Goal: Answer question/provide support: Share knowledge or assist other users

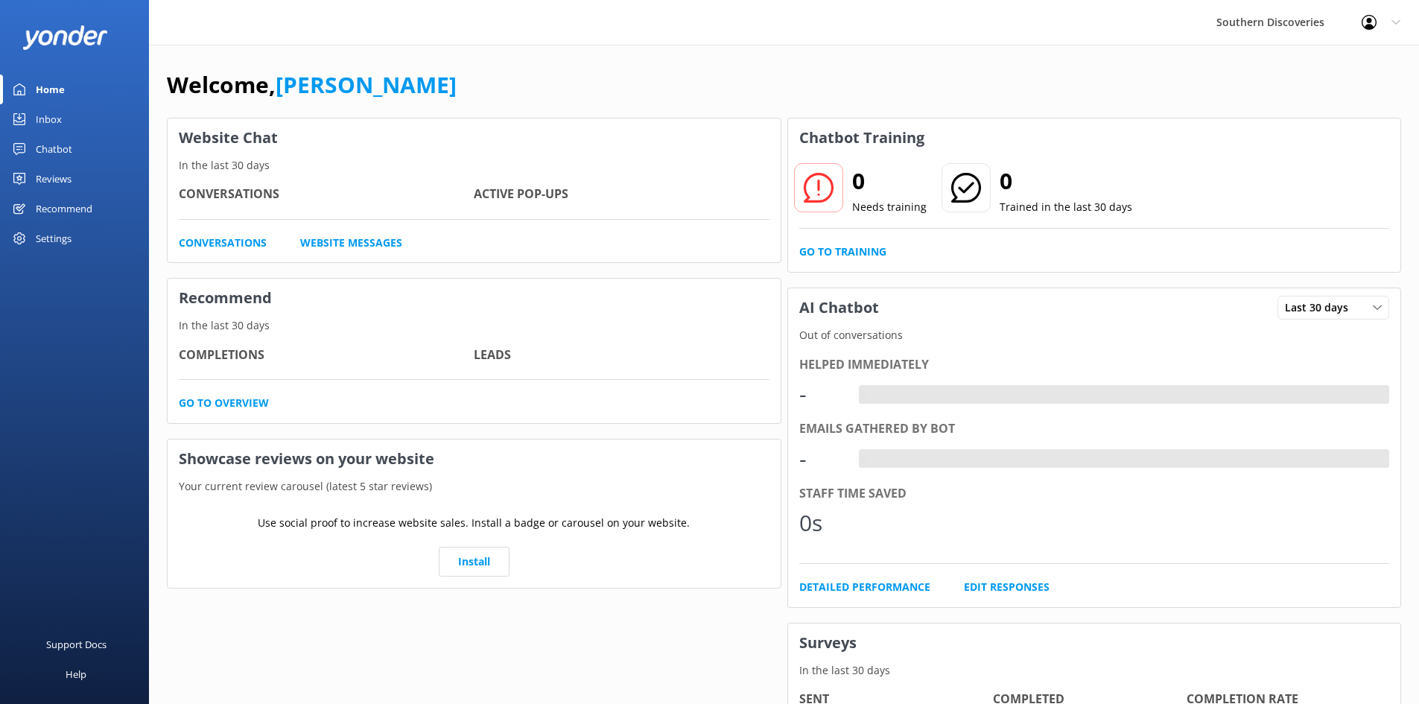
click at [57, 147] on div "Chatbot" at bounding box center [54, 149] width 36 height 30
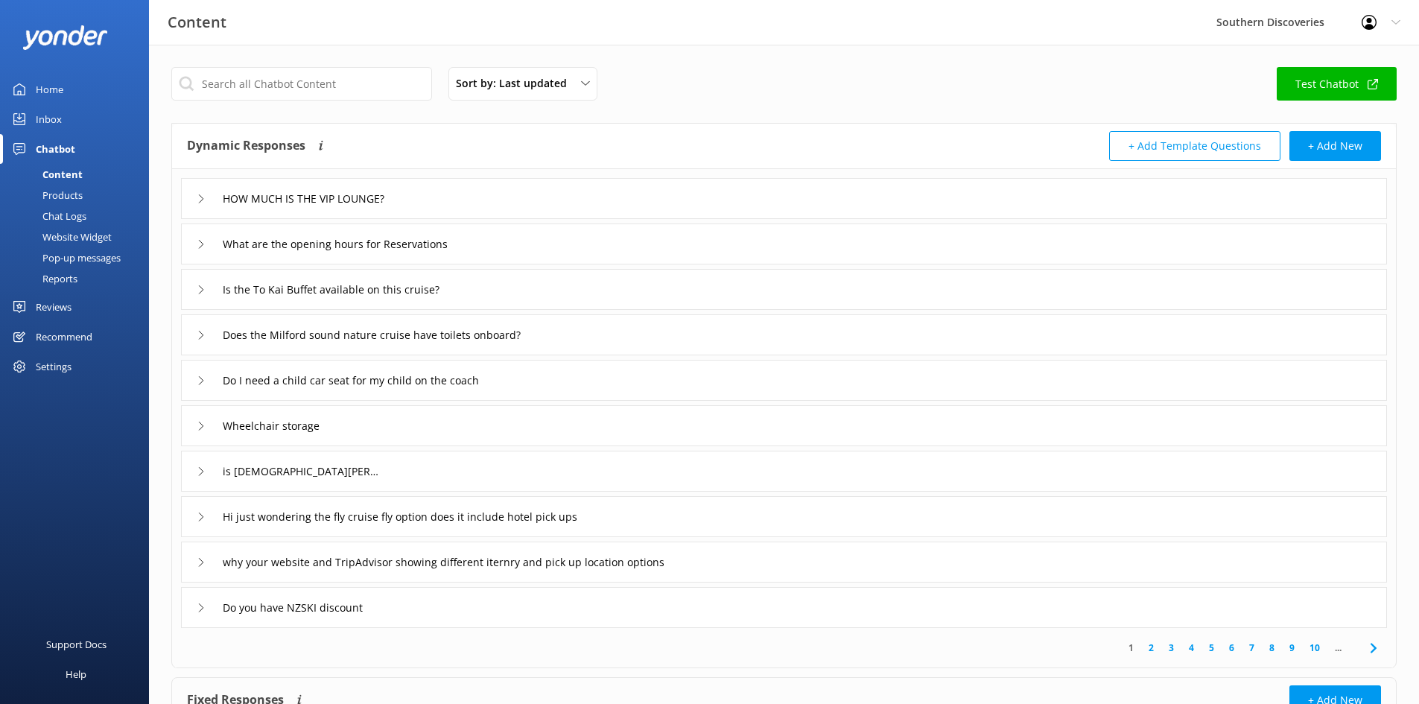
click at [51, 114] on div "Inbox" at bounding box center [49, 119] width 26 height 30
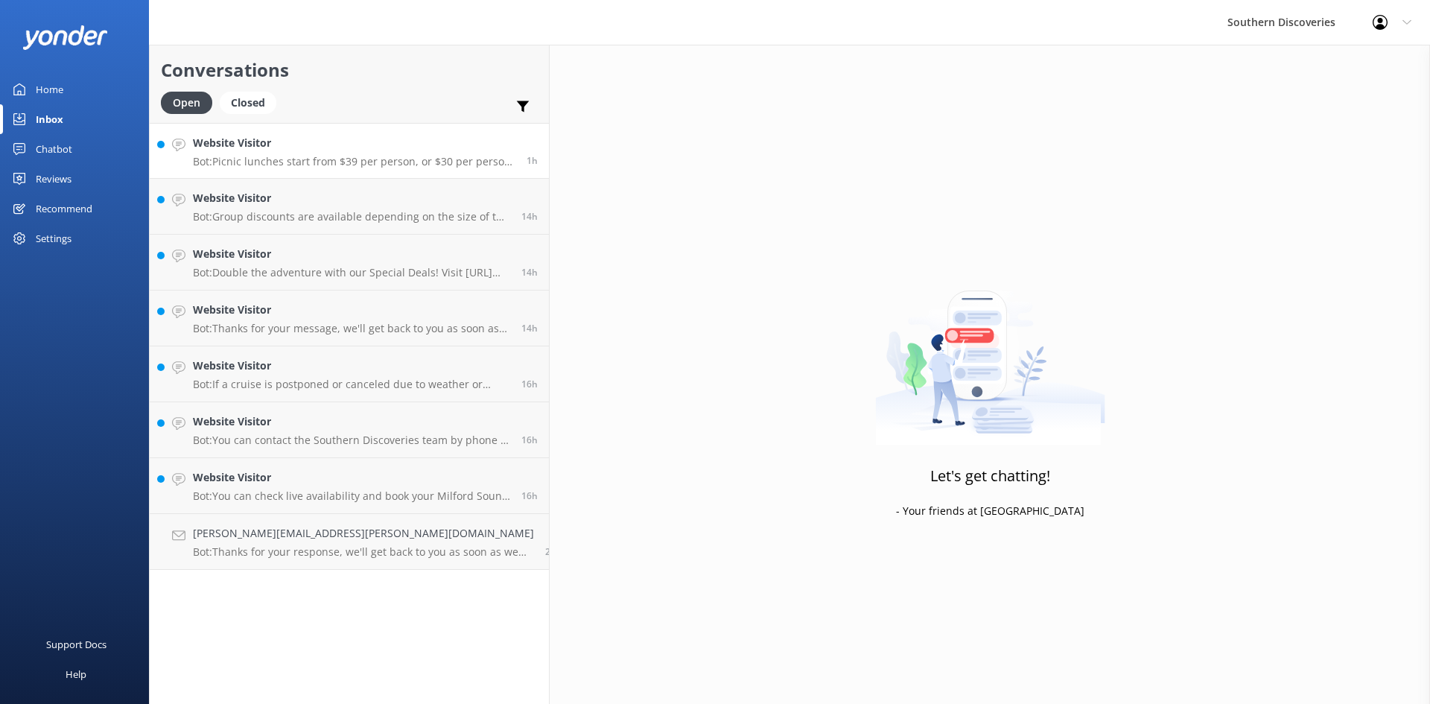
click at [301, 159] on p "Bot: Picnic lunches start from $39 per person, or $30 per person as an add-on f…" at bounding box center [354, 161] width 322 height 13
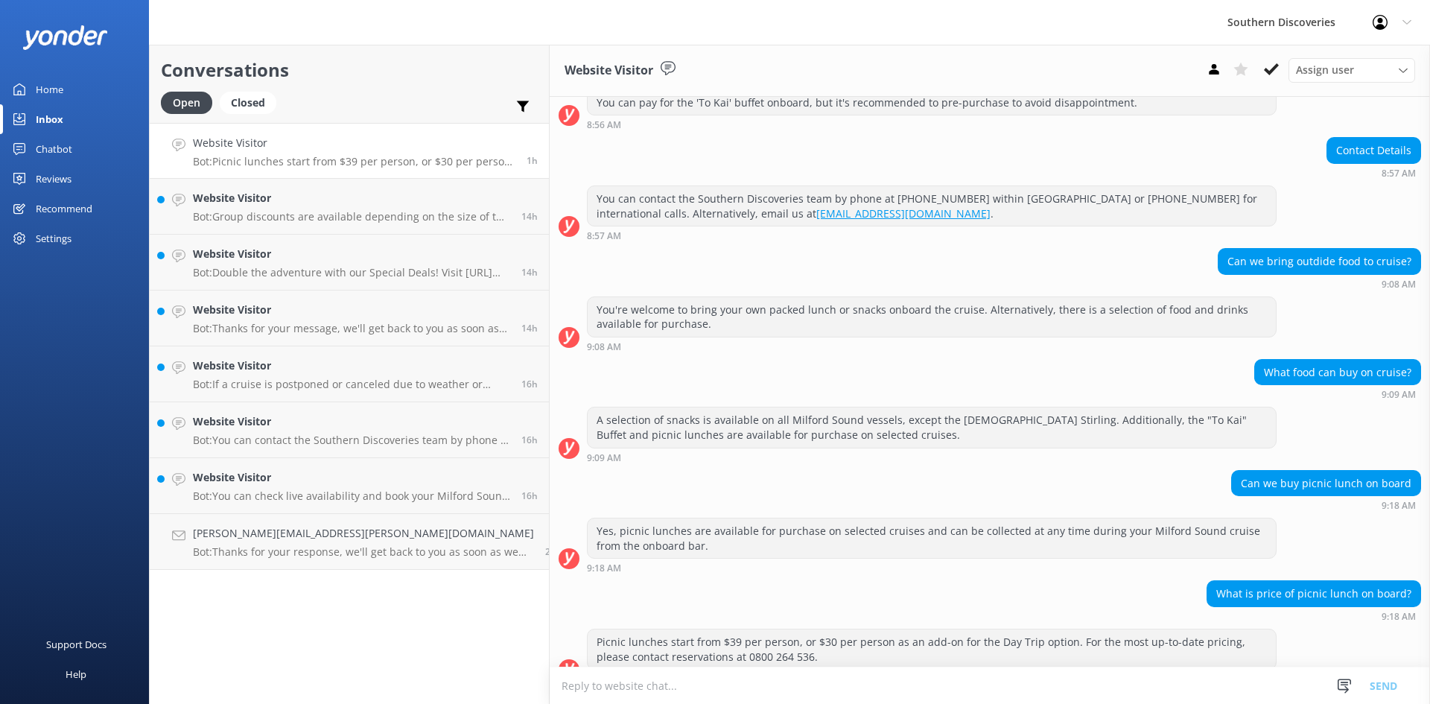
scroll to position [288, 0]
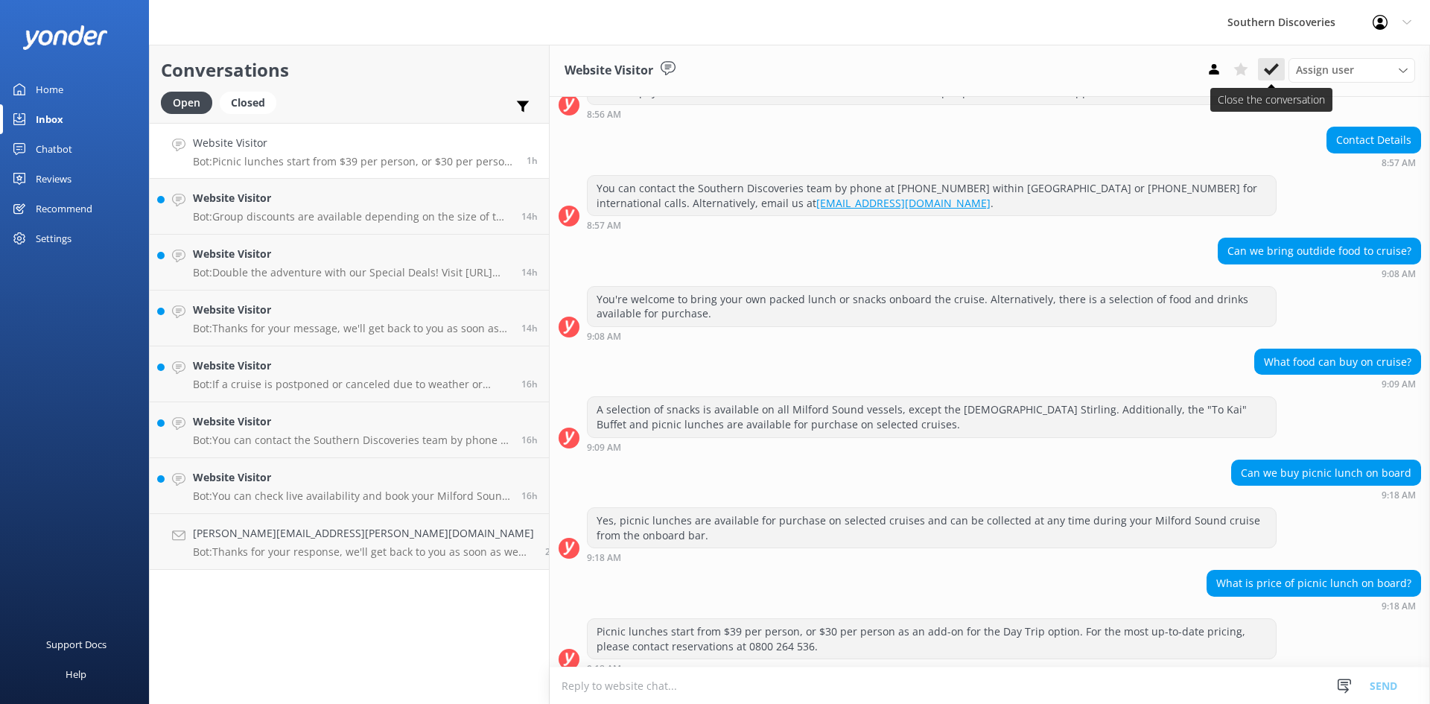
click at [1264, 73] on icon at bounding box center [1271, 69] width 15 height 15
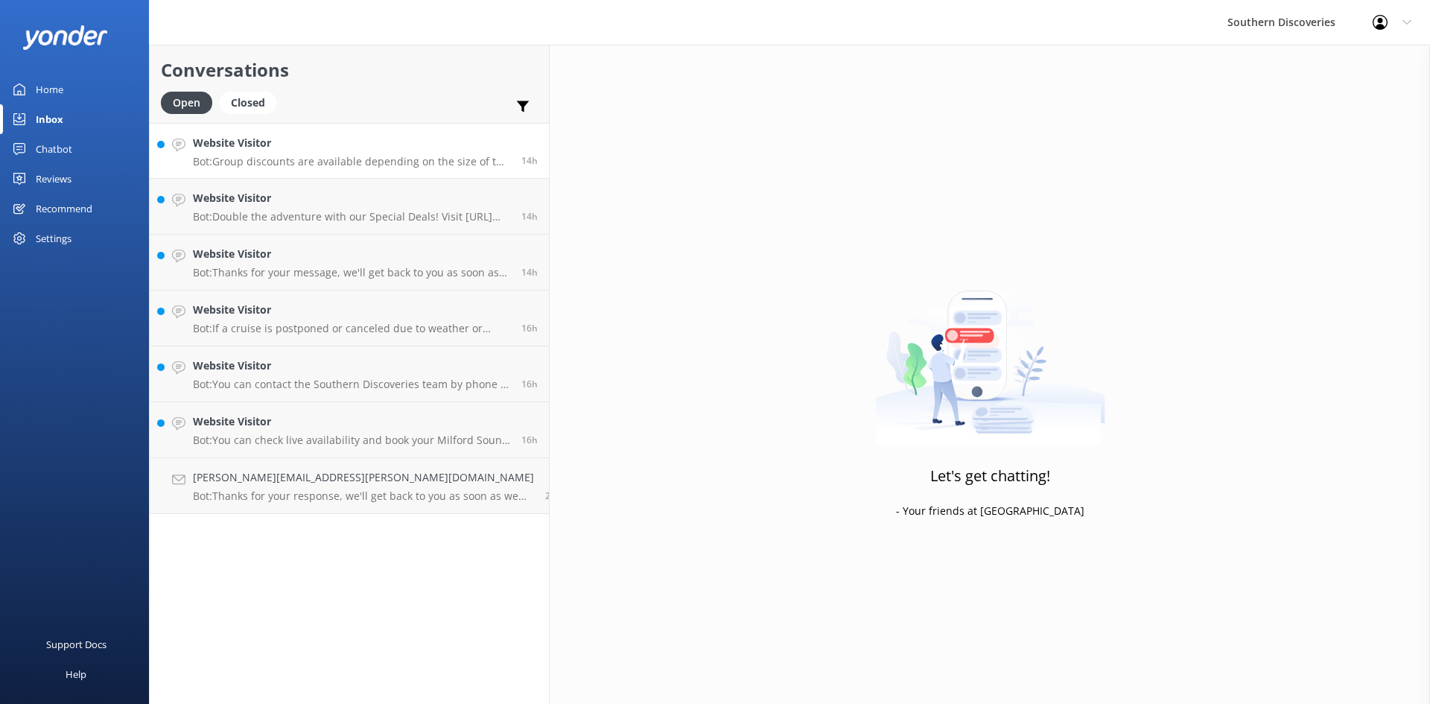
click at [298, 161] on p "Bot: Group discounts are available depending on the size of the group, the prod…" at bounding box center [351, 161] width 317 height 13
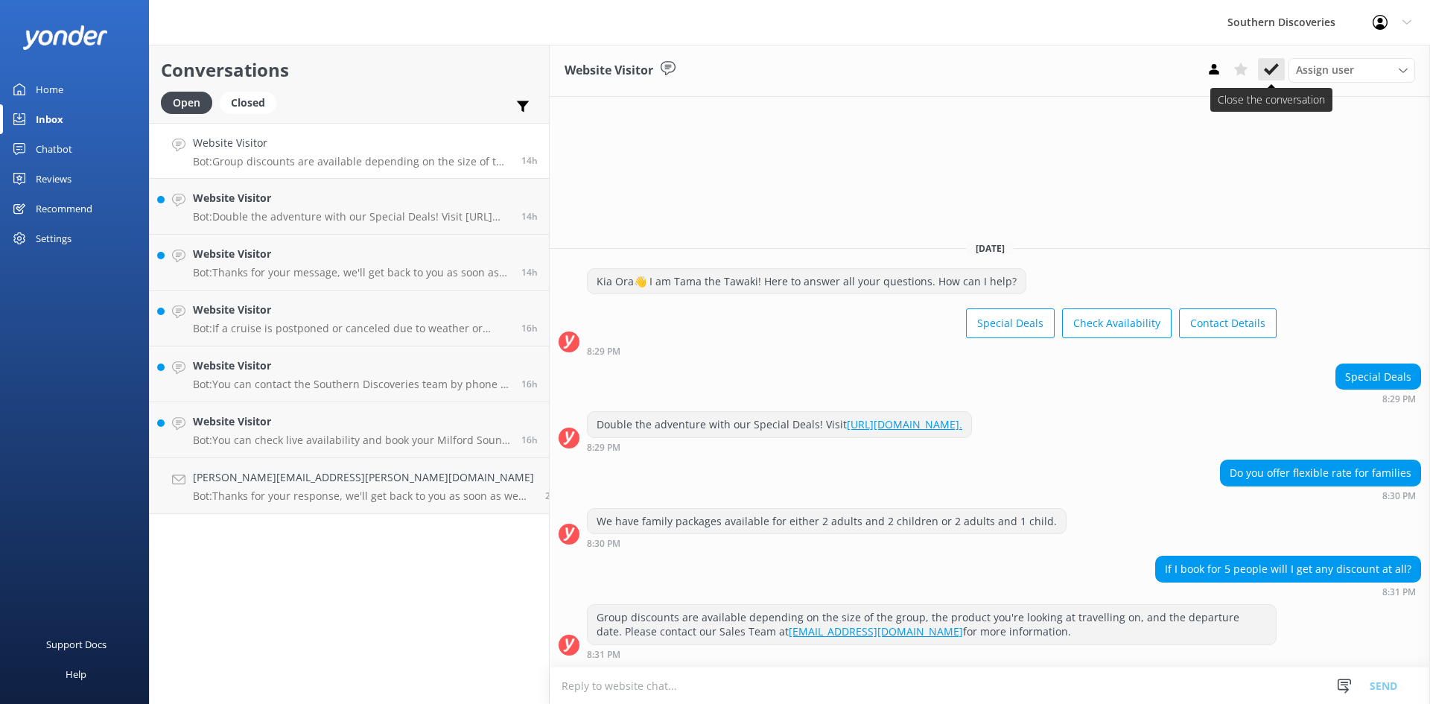
click at [1278, 69] on icon at bounding box center [1271, 69] width 15 height 15
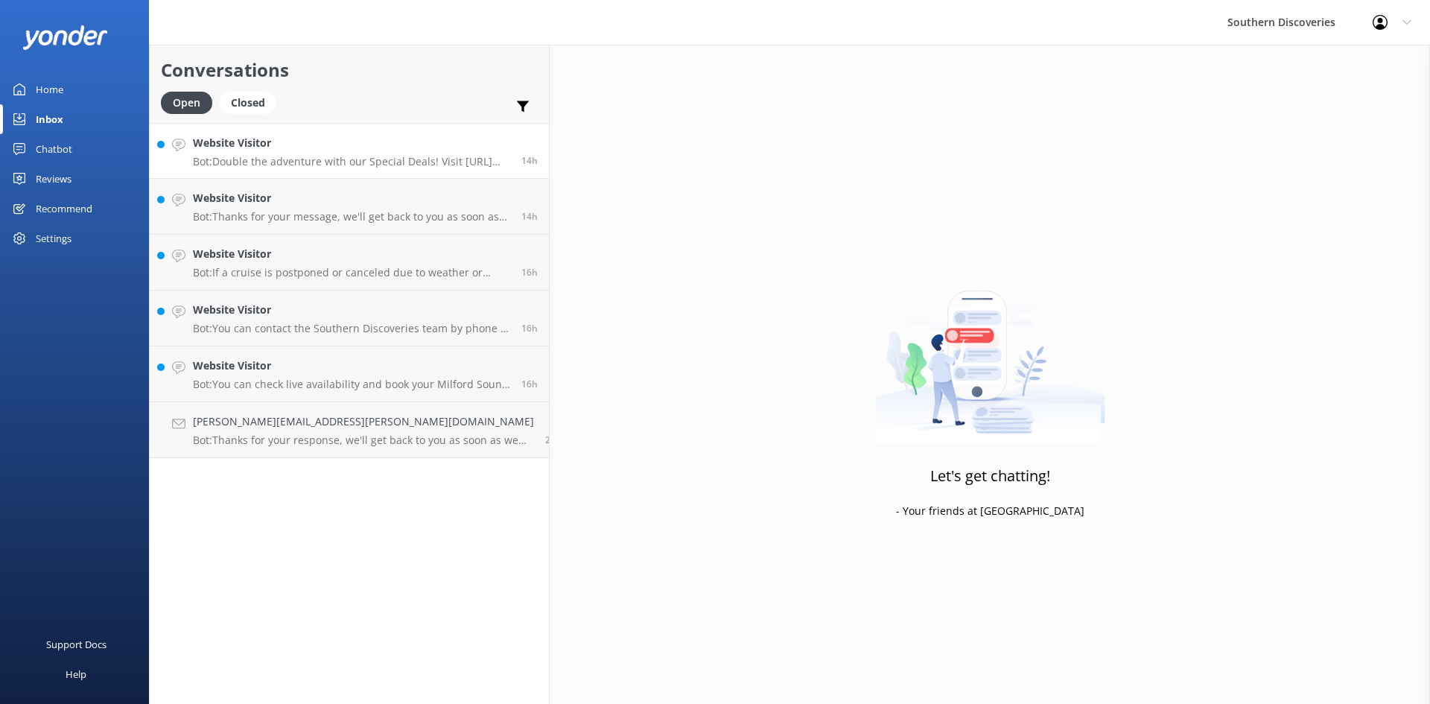
click at [281, 152] on div "Website Visitor Bot: Double the adventure with our Special Deals! Visit https:/…" at bounding box center [351, 151] width 317 height 32
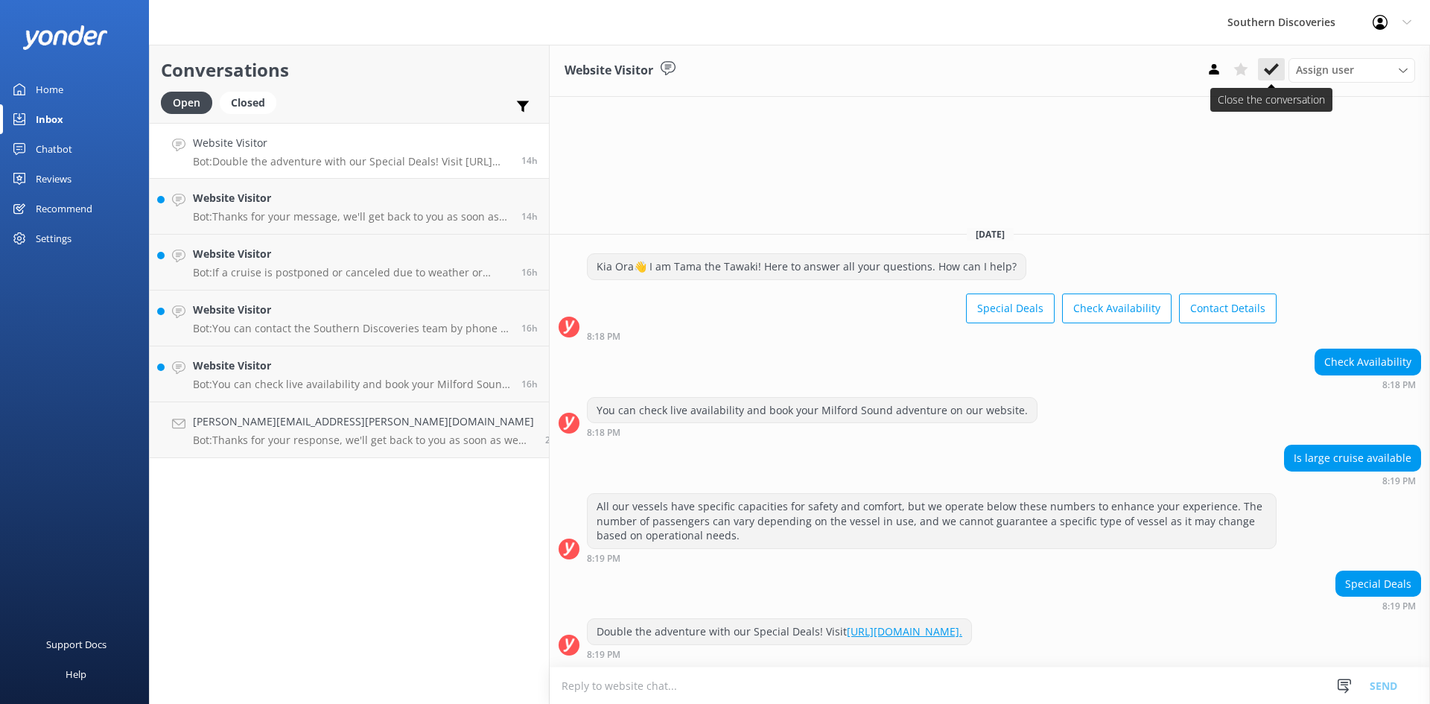
click at [1274, 64] on icon at bounding box center [1271, 69] width 15 height 15
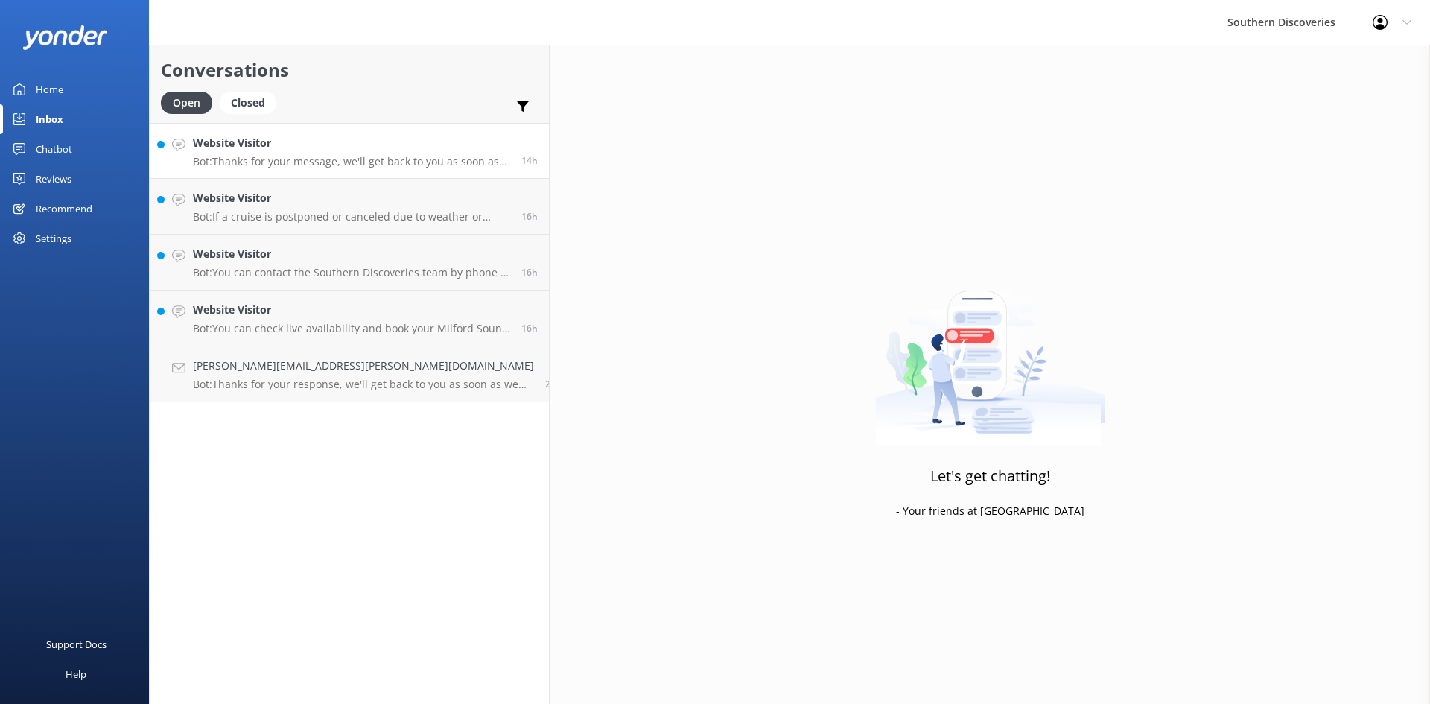
click at [319, 174] on link "Website Visitor Bot: Thanks for your message, we'll get back to you as soon as …" at bounding box center [349, 151] width 399 height 56
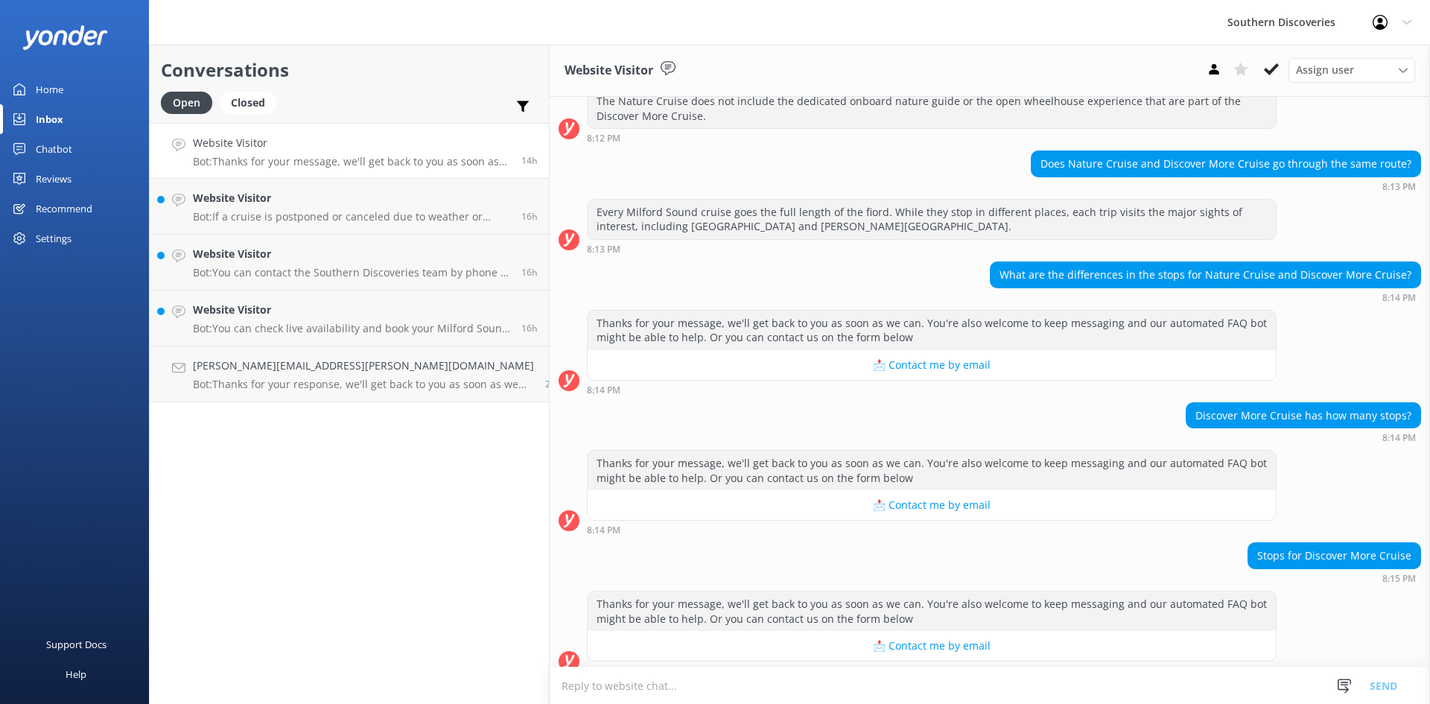
scroll to position [305, 0]
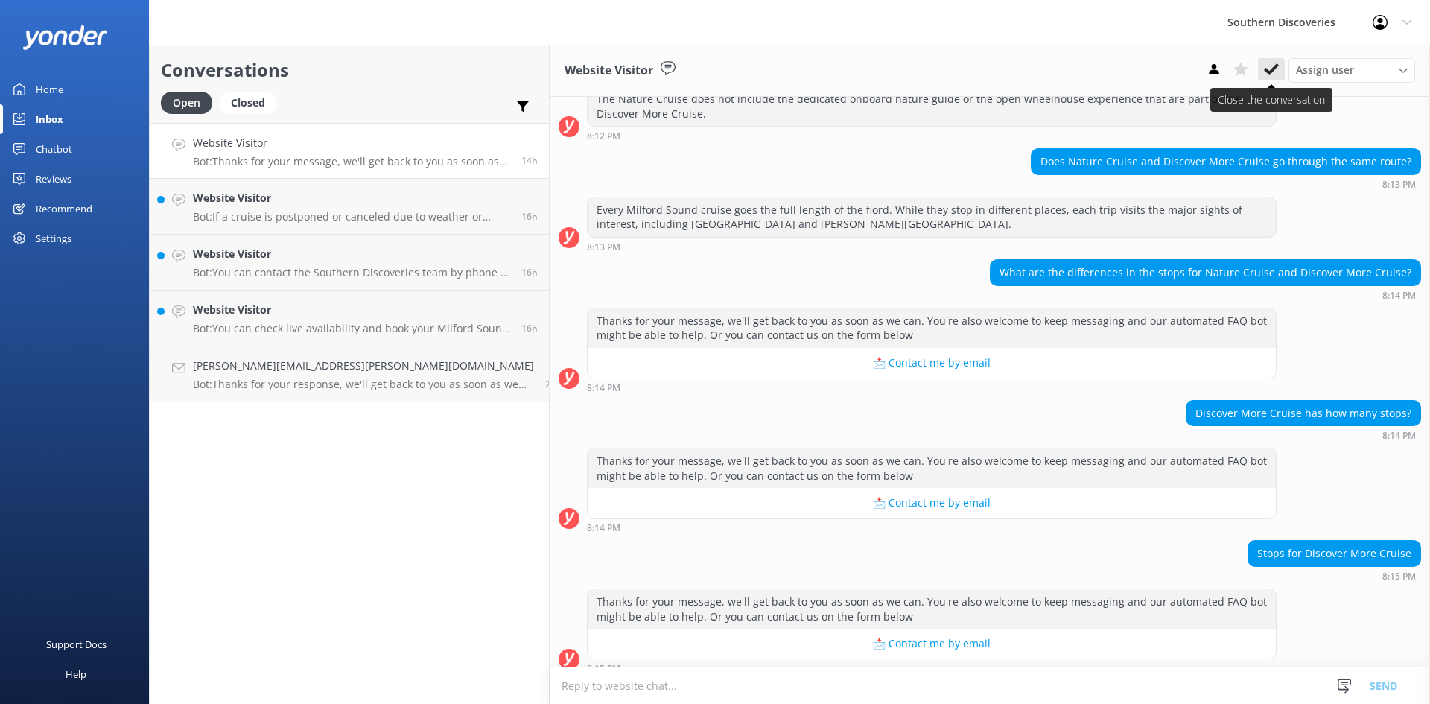
click at [1259, 71] on button at bounding box center [1271, 69] width 27 height 22
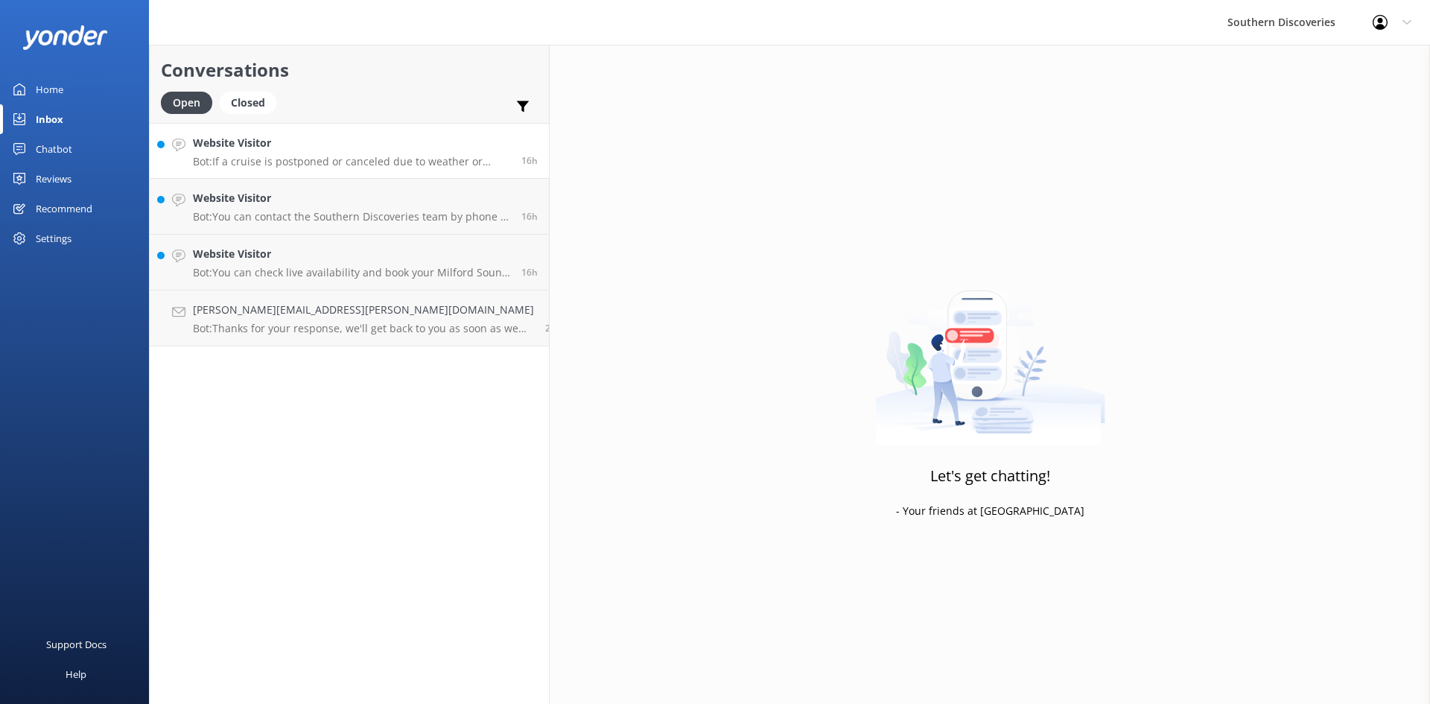
click at [281, 163] on p "Bot: If a cruise is postponed or canceled due to weather or other events impact…" at bounding box center [351, 161] width 317 height 13
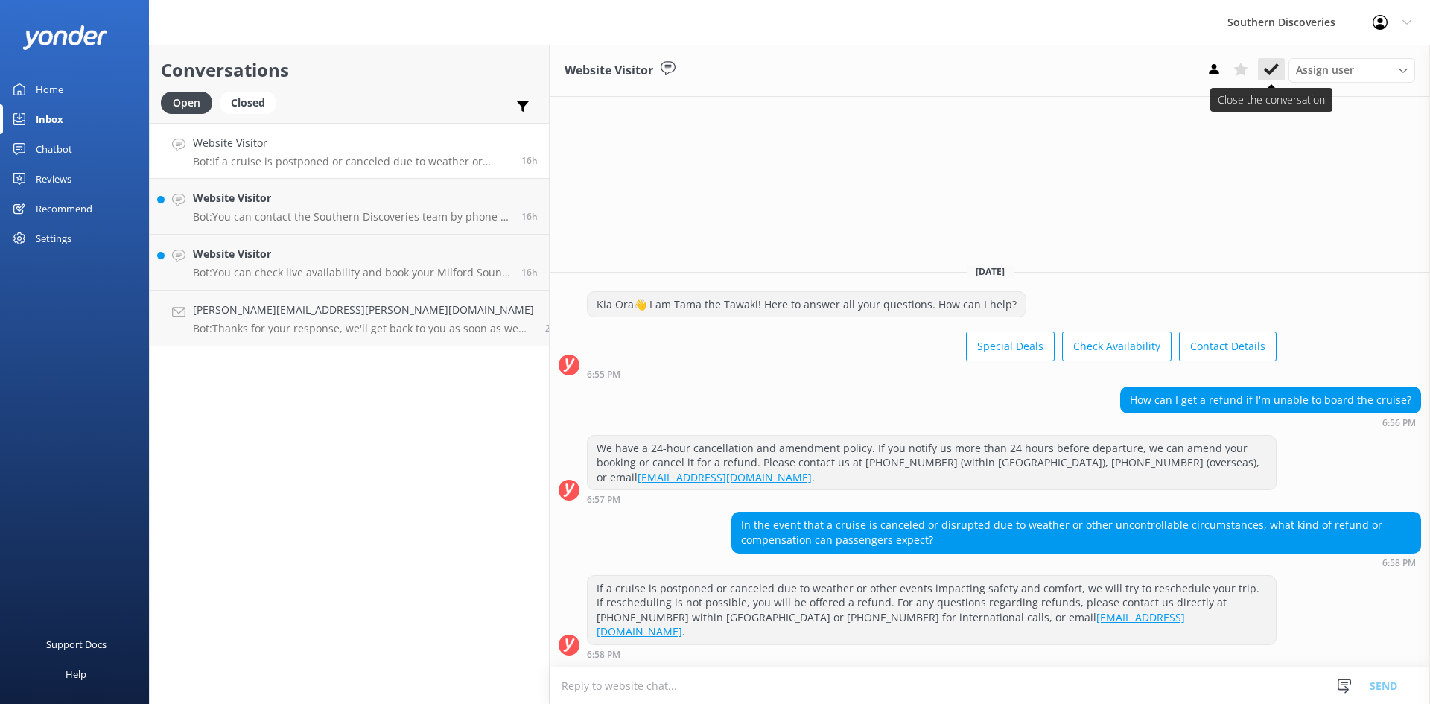
click at [1270, 74] on icon at bounding box center [1271, 69] width 15 height 15
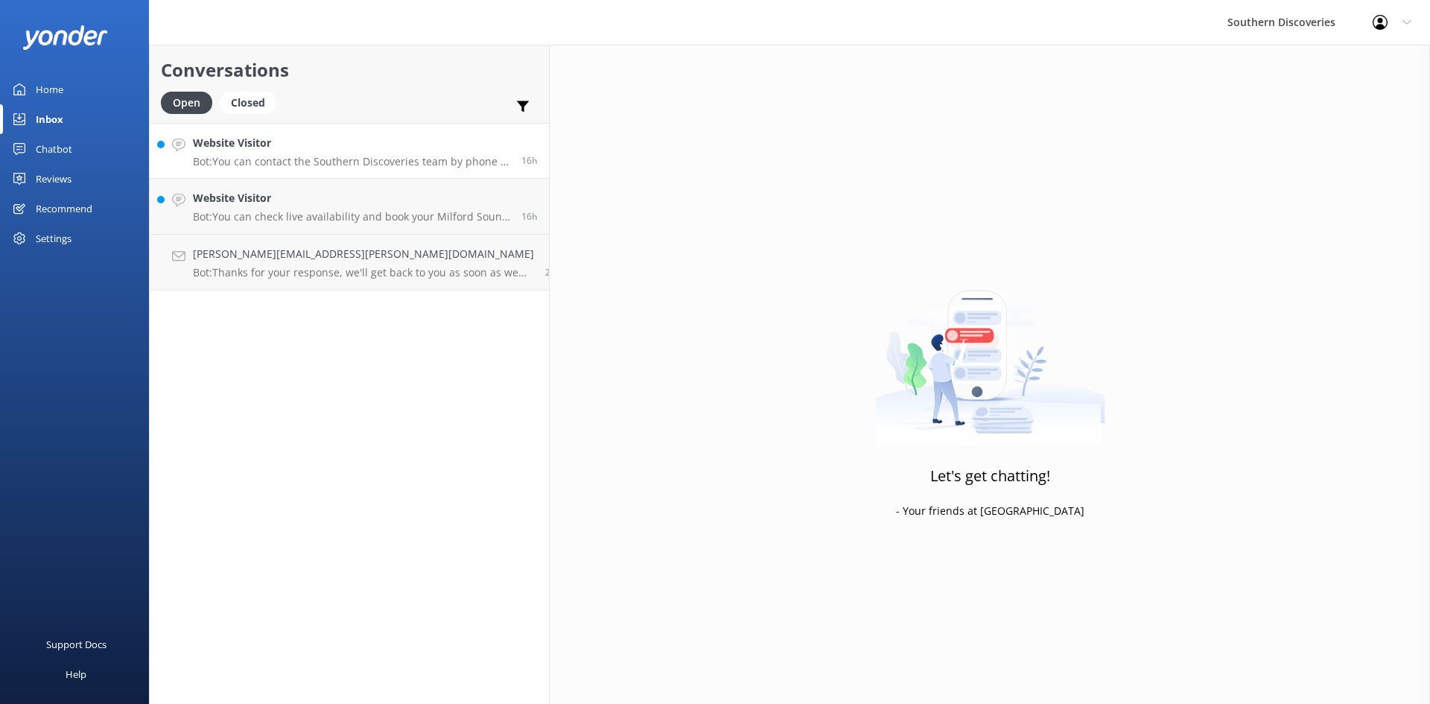
click at [276, 159] on p "Bot: You can contact the Southern Discoveries team by phone at 0800 264 536 wit…" at bounding box center [351, 161] width 317 height 13
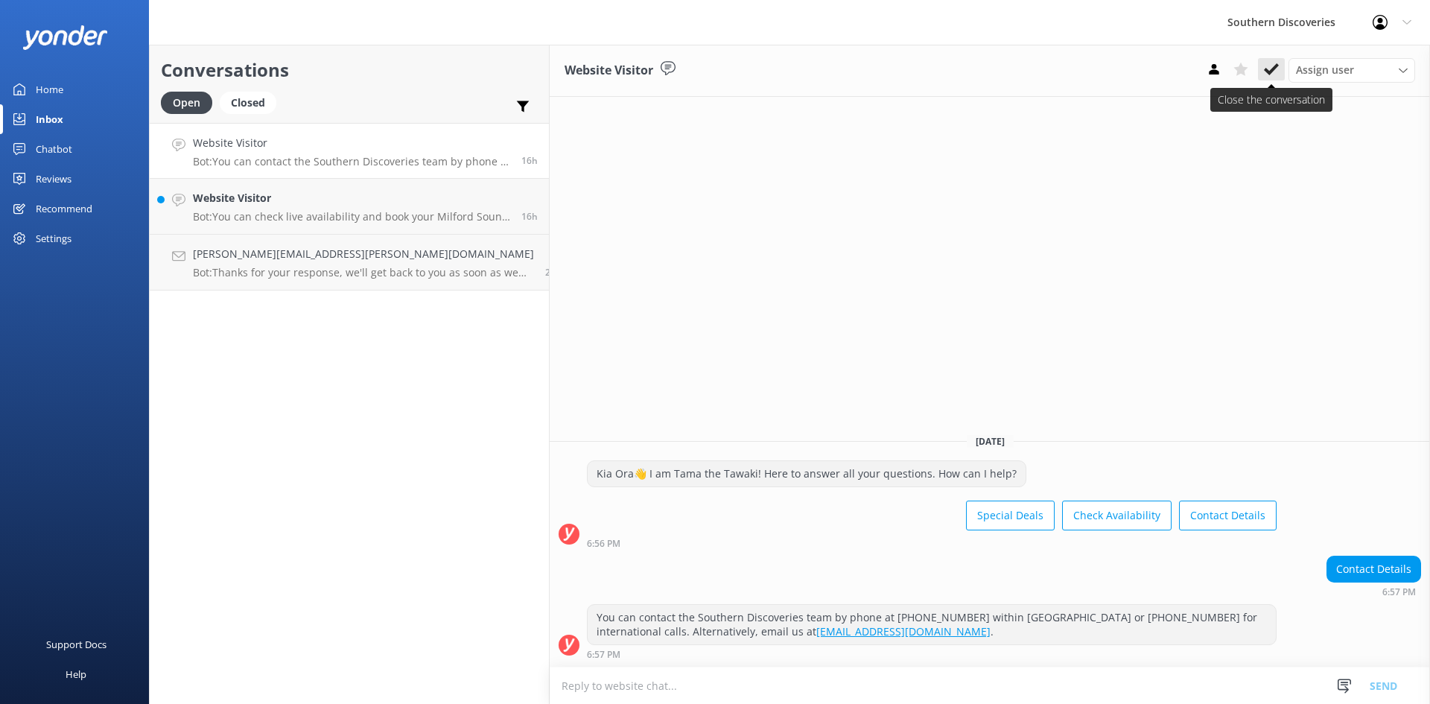
click at [1279, 66] on button at bounding box center [1271, 69] width 27 height 22
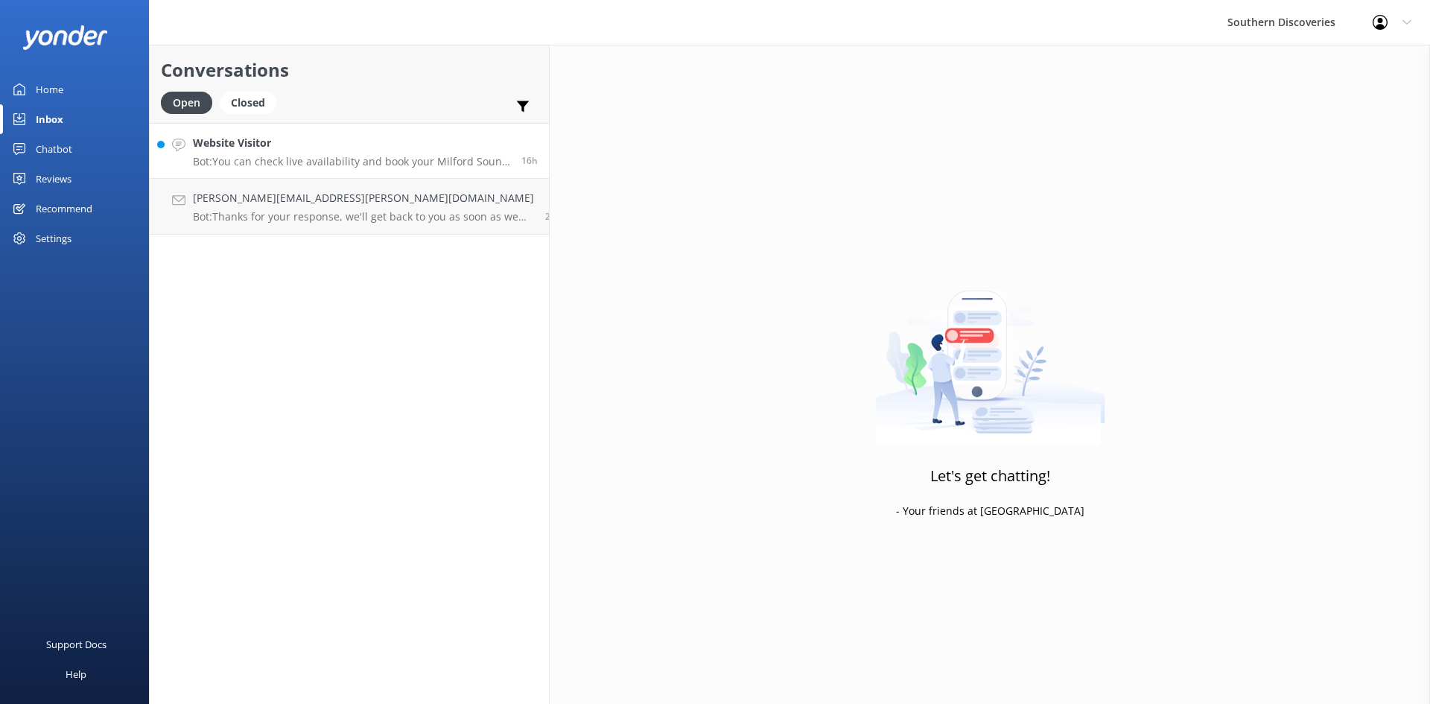
click at [293, 162] on p "Bot: You can check live availability and book your Milford Sound adventure on o…" at bounding box center [351, 161] width 317 height 13
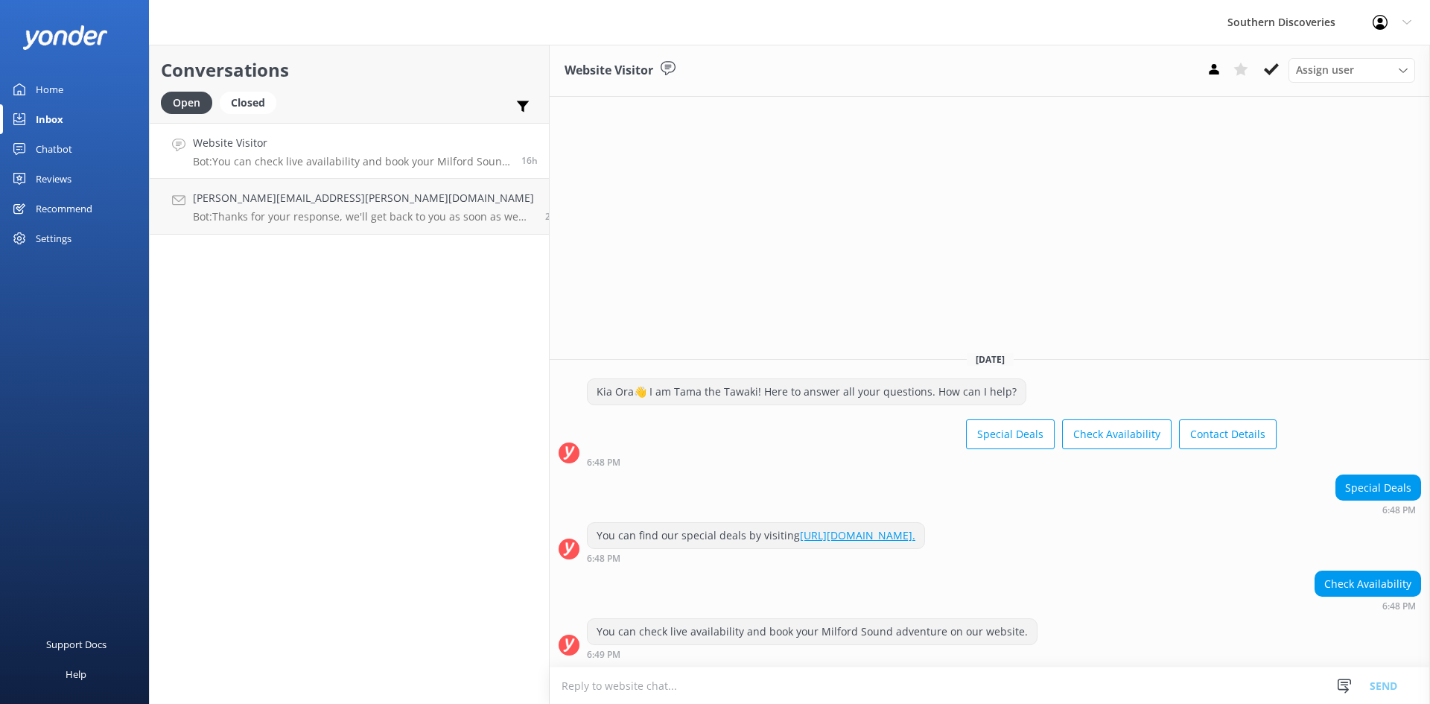
click at [1271, 79] on button at bounding box center [1271, 69] width 27 height 22
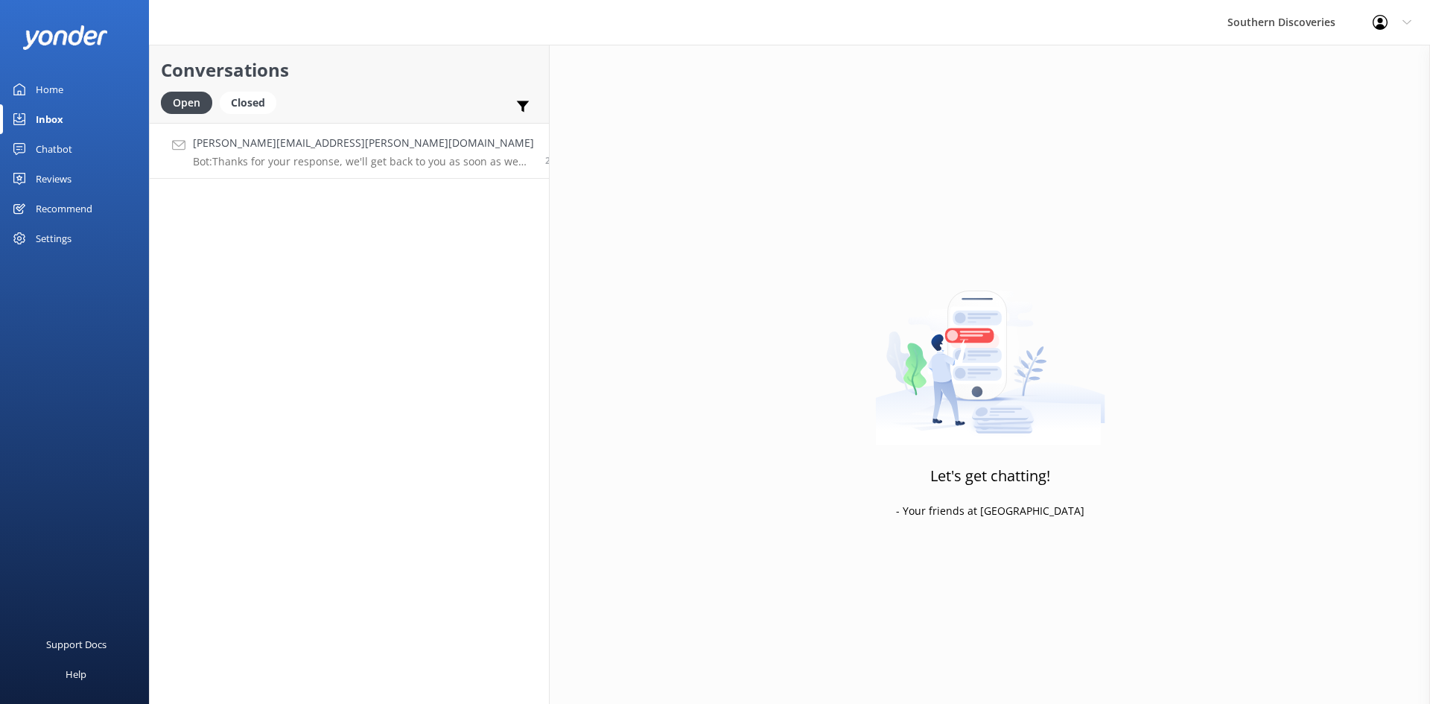
click at [286, 159] on p "Bot: Thanks for your response, we'll get back to you as soon as we can during o…" at bounding box center [363, 161] width 341 height 13
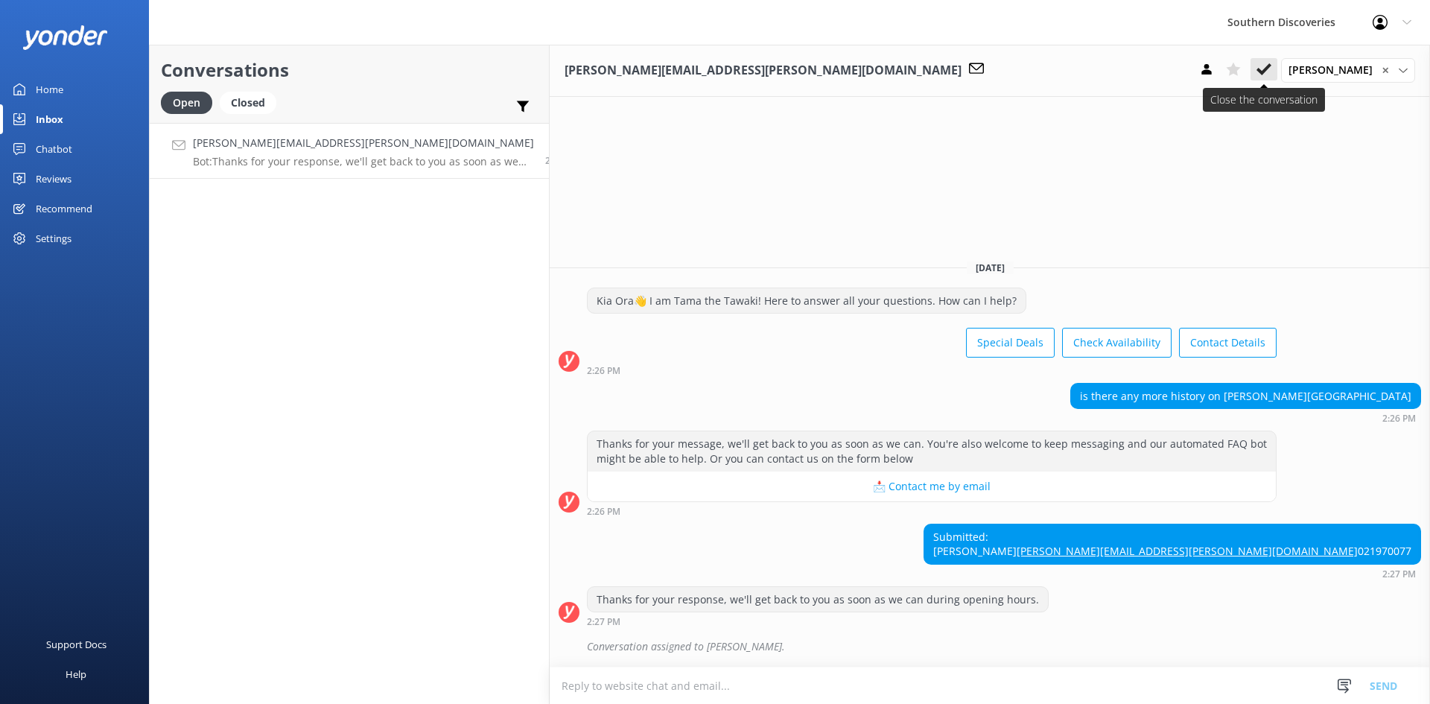
click at [1268, 65] on icon at bounding box center [1263, 69] width 15 height 15
